Goal: Task Accomplishment & Management: Manage account settings

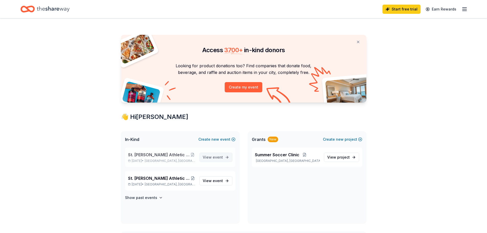
drag, startPoint x: 0, startPoint y: 0, endPoint x: 217, endPoint y: 158, distance: 268.3
click at [217, 158] on span "event" at bounding box center [218, 157] width 10 height 4
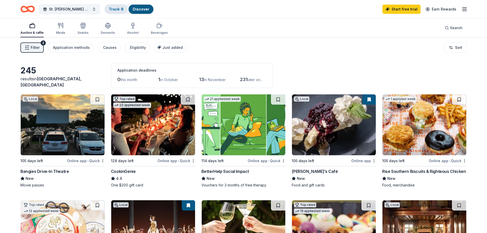
click at [122, 6] on div "Track · 8" at bounding box center [116, 9] width 23 height 9
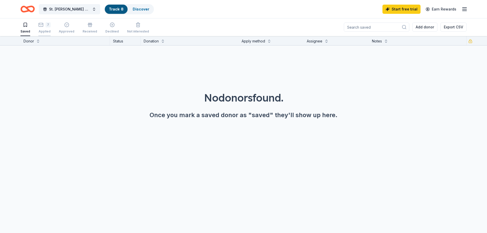
click at [40, 26] on rect "button" at bounding box center [41, 24] width 4 height 3
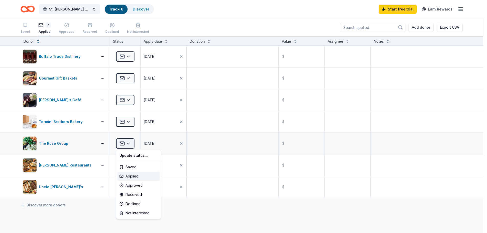
click at [127, 142] on html "St. [PERSON_NAME] Athletic Association - Annual Bull Roast Track · 8 Discover S…" at bounding box center [243, 116] width 487 height 233
click at [137, 194] on div "Received" at bounding box center [138, 194] width 42 height 9
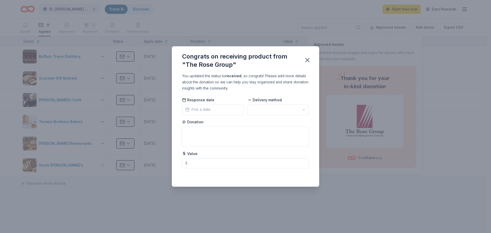
click at [214, 110] on button "Pick a date" at bounding box center [212, 110] width 61 height 11
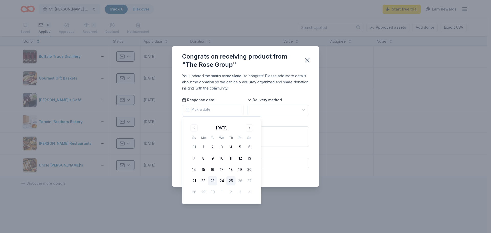
click at [214, 181] on button "23" at bounding box center [212, 180] width 9 height 9
click at [276, 105] on html "St. [PERSON_NAME] Athletic Association - Annual Bull Roast Track · 8 Discover S…" at bounding box center [245, 116] width 491 height 233
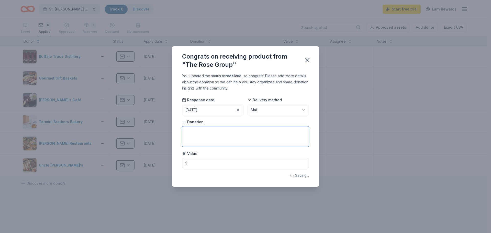
click at [234, 131] on textarea at bounding box center [245, 136] width 127 height 20
type textarea "[PERSON_NAME] Giftcard"
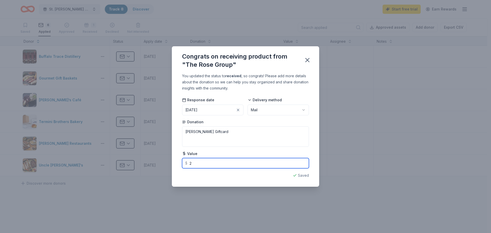
type input "25"
type textarea "[PERSON_NAME] Giftca"
type input "25.00"
click at [308, 60] on icon "button" at bounding box center [307, 60] width 4 height 4
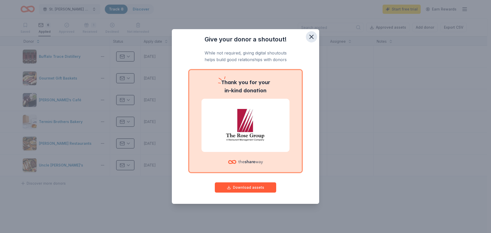
click at [312, 36] on icon "button" at bounding box center [312, 37] width 4 height 4
